Goal: Connect with others: Connect with others

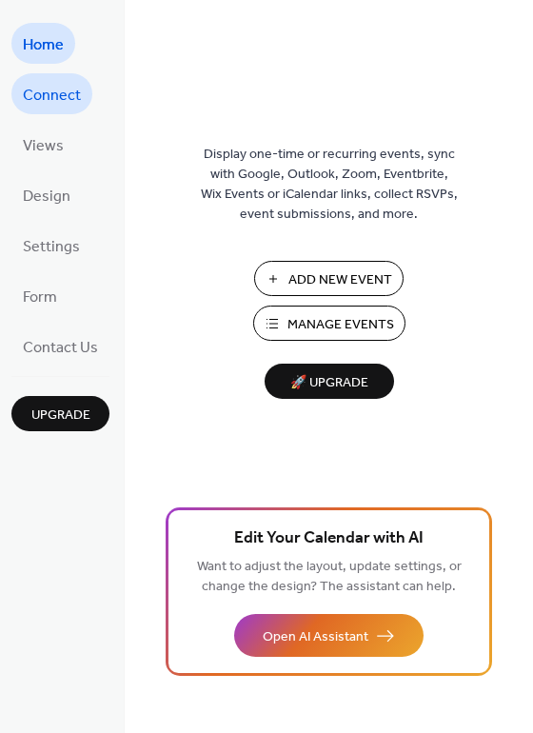
click at [69, 104] on span "Connect" at bounding box center [52, 96] width 58 height 30
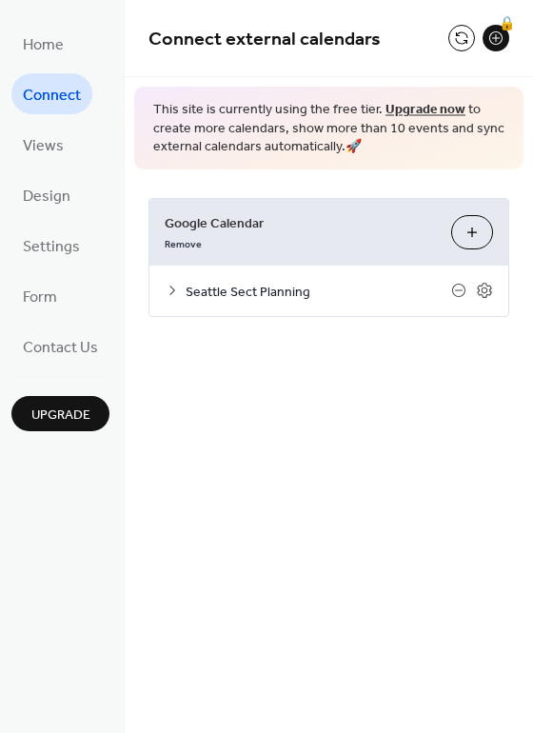
click at [221, 290] on span "Seattle Sect Planning" at bounding box center [319, 292] width 266 height 20
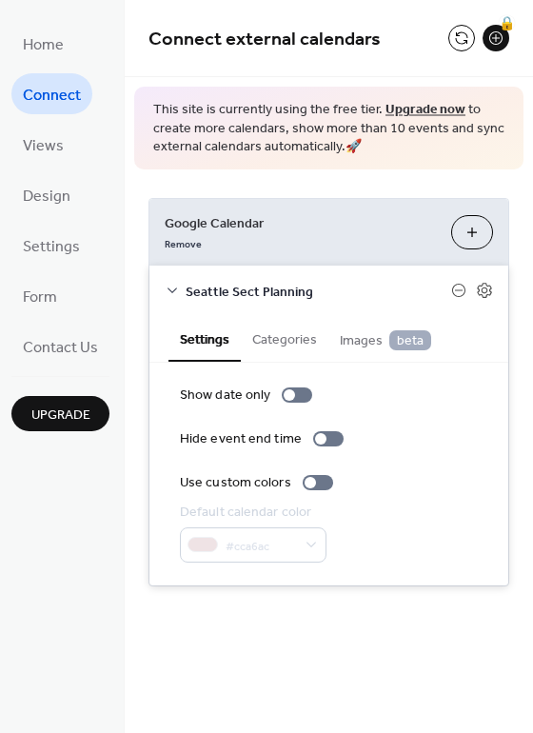
click at [218, 289] on span "Seattle Sect Planning" at bounding box center [319, 292] width 266 height 20
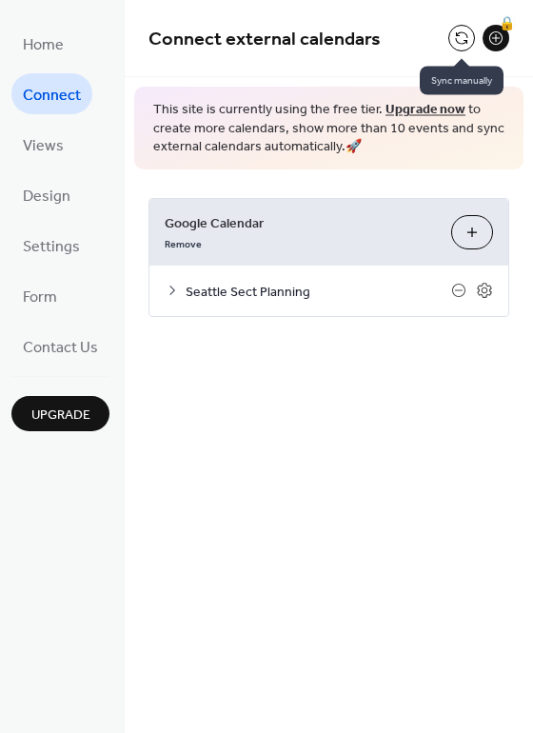
click at [460, 40] on button at bounding box center [462, 38] width 27 height 27
